Goal: Task Accomplishment & Management: Manage account settings

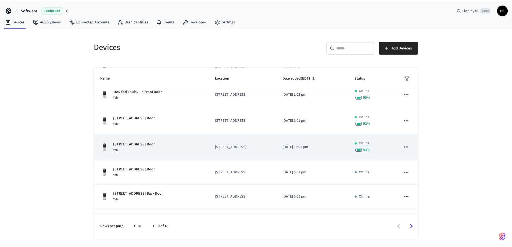
scroll to position [136, 0]
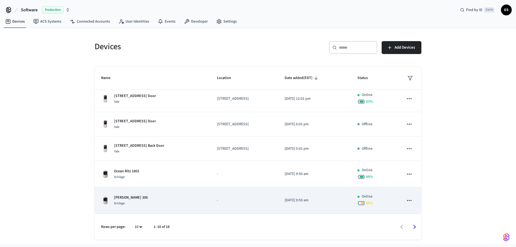
click at [165, 194] on td "Jolene 306 Schlage" at bounding box center [153, 200] width 116 height 26
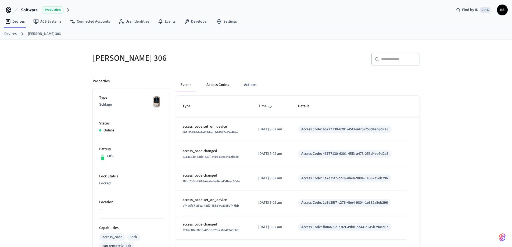
click at [221, 85] on button "Access Codes" at bounding box center [217, 84] width 31 height 13
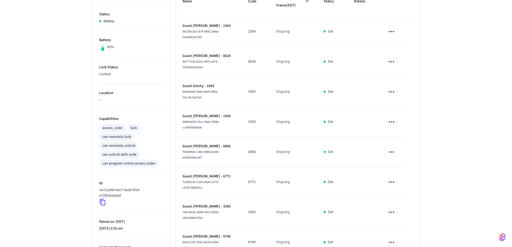
scroll to position [18, 0]
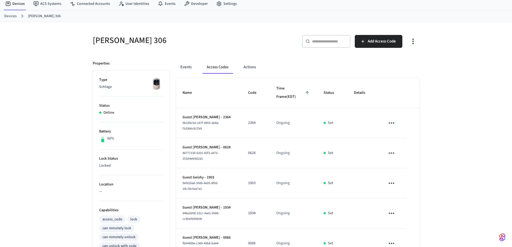
click at [392, 123] on icon "sticky table" at bounding box center [392, 122] width 6 height 1
click at [403, 151] on li "Delete" at bounding box center [406, 149] width 26 height 14
click at [393, 124] on icon "sticky table" at bounding box center [391, 123] width 8 height 8
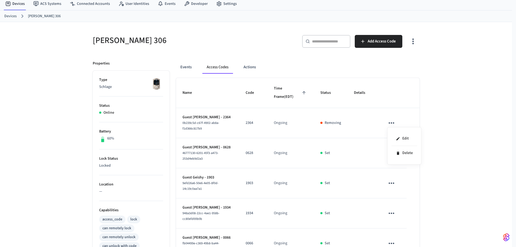
click at [448, 169] on div at bounding box center [258, 123] width 516 height 247
click at [394, 156] on icon "sticky table" at bounding box center [391, 153] width 8 height 8
click at [408, 180] on li "Delete" at bounding box center [405, 183] width 26 height 14
click at [395, 181] on icon "sticky table" at bounding box center [391, 183] width 8 height 8
click at [407, 211] on li "Delete" at bounding box center [405, 213] width 26 height 14
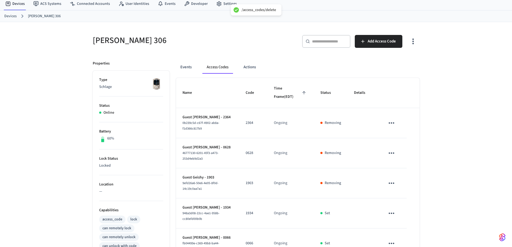
click at [393, 213] on icon "sticky table" at bounding box center [391, 213] width 8 height 8
click at [404, 231] on li "Delete" at bounding box center [405, 231] width 26 height 14
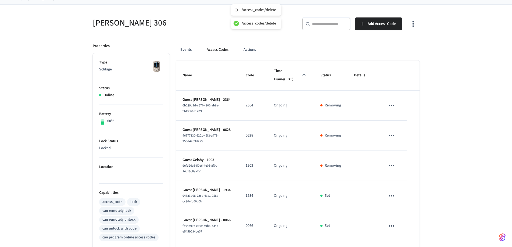
scroll to position [45, 0]
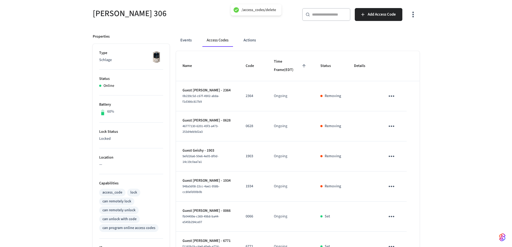
click at [391, 216] on icon "sticky table" at bounding box center [391, 216] width 8 height 8
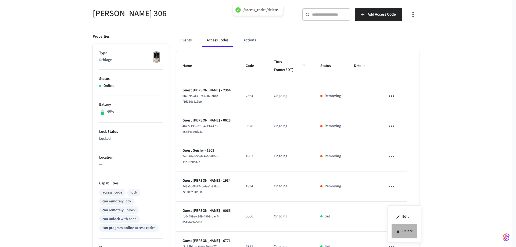
click at [400, 230] on icon at bounding box center [398, 231] width 4 height 4
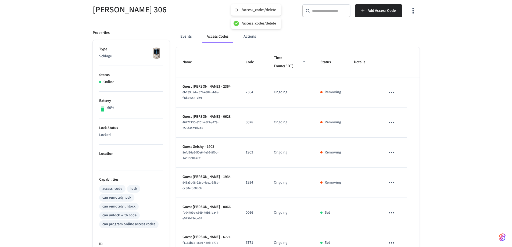
scroll to position [125, 0]
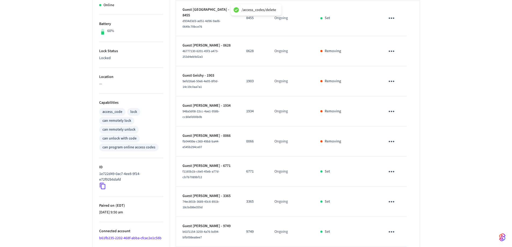
click at [393, 167] on icon "sticky table" at bounding box center [391, 171] width 8 height 8
click at [398, 192] on li "Delete" at bounding box center [405, 196] width 26 height 14
click at [391, 198] on icon "sticky table" at bounding box center [391, 202] width 8 height 8
click at [402, 225] on li "Delete" at bounding box center [405, 226] width 26 height 14
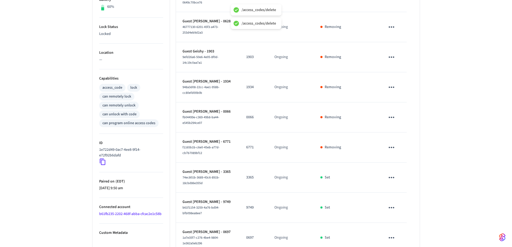
scroll to position [179, 0]
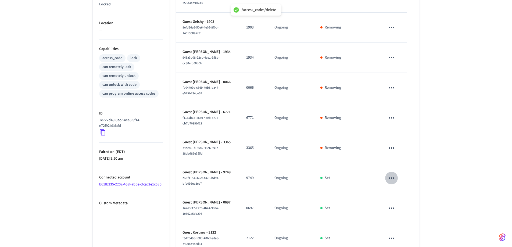
click at [394, 174] on icon "sticky table" at bounding box center [391, 178] width 8 height 8
click at [397, 200] on li "Delete" at bounding box center [405, 202] width 26 height 14
click at [393, 204] on icon "sticky table" at bounding box center [391, 208] width 8 height 8
click at [401, 230] on li "Delete" at bounding box center [405, 231] width 26 height 14
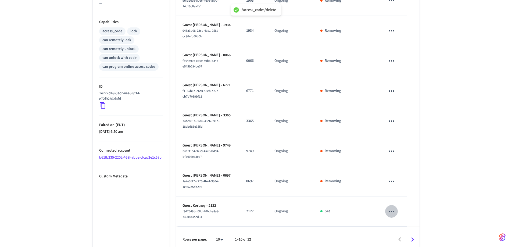
click at [391, 207] on icon "sticky table" at bounding box center [391, 211] width 8 height 8
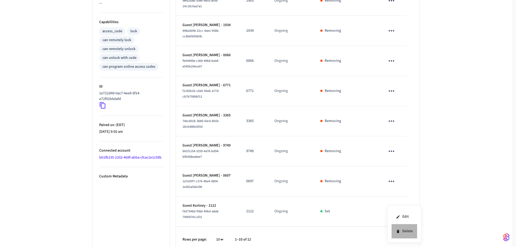
click at [403, 229] on li "Delete" at bounding box center [405, 231] width 26 height 14
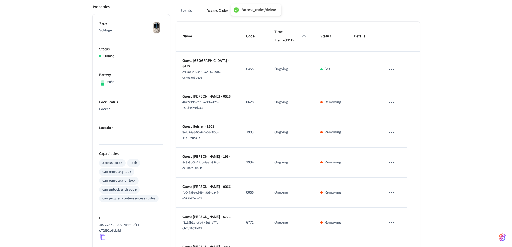
scroll to position [0, 0]
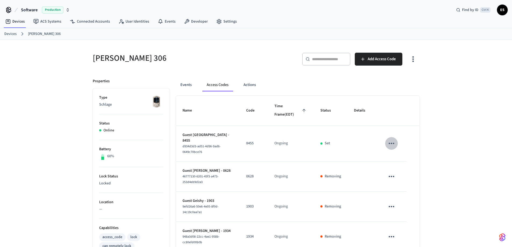
click at [392, 140] on icon "sticky table" at bounding box center [391, 143] width 8 height 8
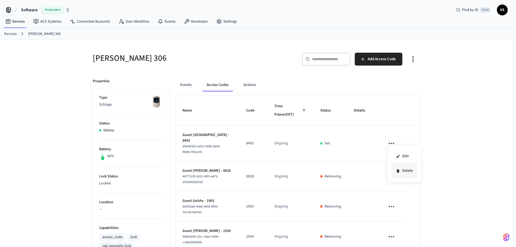
click at [406, 170] on li "Delete" at bounding box center [405, 171] width 26 height 14
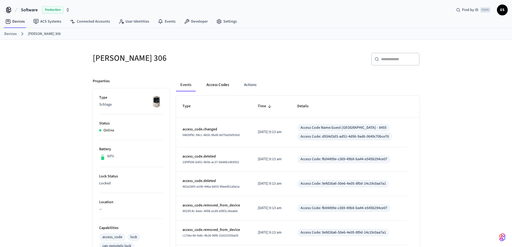
click at [217, 85] on button "Access Codes" at bounding box center [217, 84] width 31 height 13
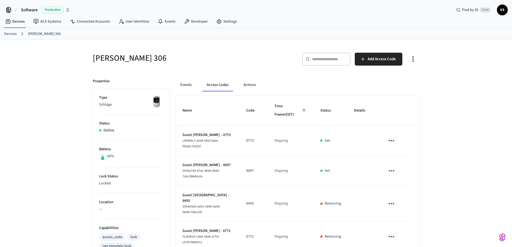
click at [394, 140] on icon "sticky table" at bounding box center [391, 141] width 8 height 8
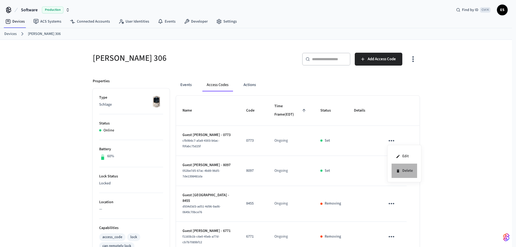
click at [406, 173] on li "Delete" at bounding box center [405, 171] width 26 height 14
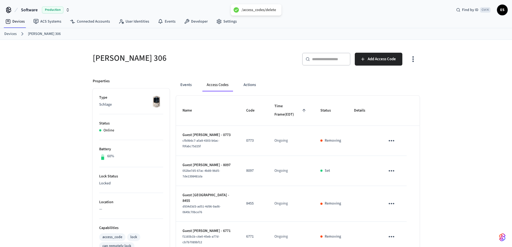
click at [394, 170] on icon "sticky table" at bounding box center [391, 171] width 8 height 8
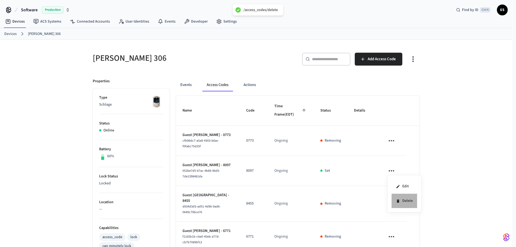
click at [407, 195] on li "Delete" at bounding box center [405, 201] width 26 height 14
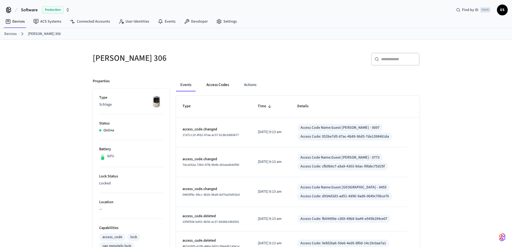
click at [226, 88] on button "Access Codes" at bounding box center [217, 84] width 31 height 13
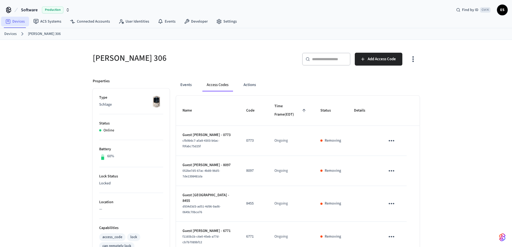
click at [14, 22] on link "Devices" at bounding box center [15, 22] width 28 height 10
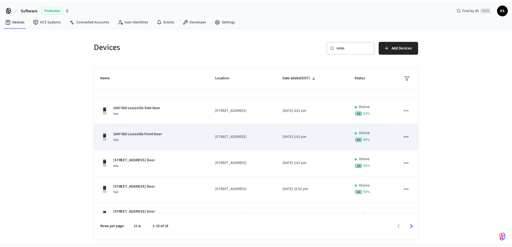
scroll to position [82, 0]
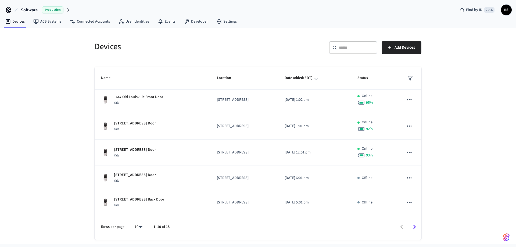
click at [31, 77] on div "Devices ​ ​ Add Devices Name Location Date added (EDT) Status [STREET_ADDRESS] …" at bounding box center [258, 136] width 516 height 216
click at [474, 55] on div "Devices ​ ​ Add Devices Name Location Date added (EDT) Status [STREET_ADDRESS] …" at bounding box center [258, 136] width 516 height 216
click at [445, 147] on div "Devices ​ ​ Add Devices Name Location Date added (EDT) Status [STREET_ADDRESS] …" at bounding box center [258, 136] width 516 height 216
click at [472, 78] on div "Devices ​ ​ Add Devices Name Location Date added (EDT) Status [STREET_ADDRESS] …" at bounding box center [258, 136] width 516 height 216
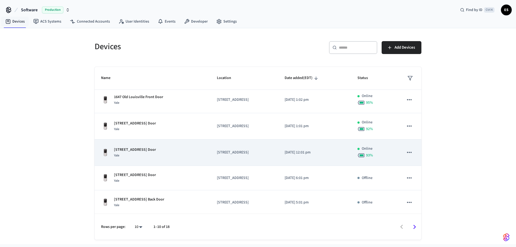
click at [173, 152] on div "[STREET_ADDRESS] Door Yale" at bounding box center [152, 152] width 103 height 11
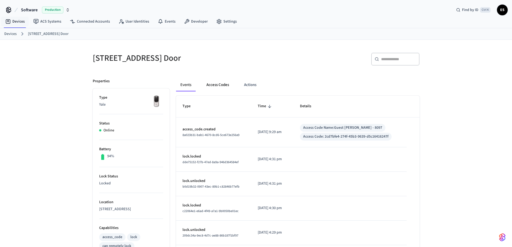
click at [224, 84] on button "Access Codes" at bounding box center [217, 84] width 31 height 13
click at [288, 22] on div "Devices ACS Systems Connected Accounts User Identities Events Developer Settings" at bounding box center [256, 22] width 512 height 13
click at [326, 35] on ol "Devices [STREET_ADDRESS] Door" at bounding box center [258, 33] width 508 height 7
